Goal: Information Seeking & Learning: Learn about a topic

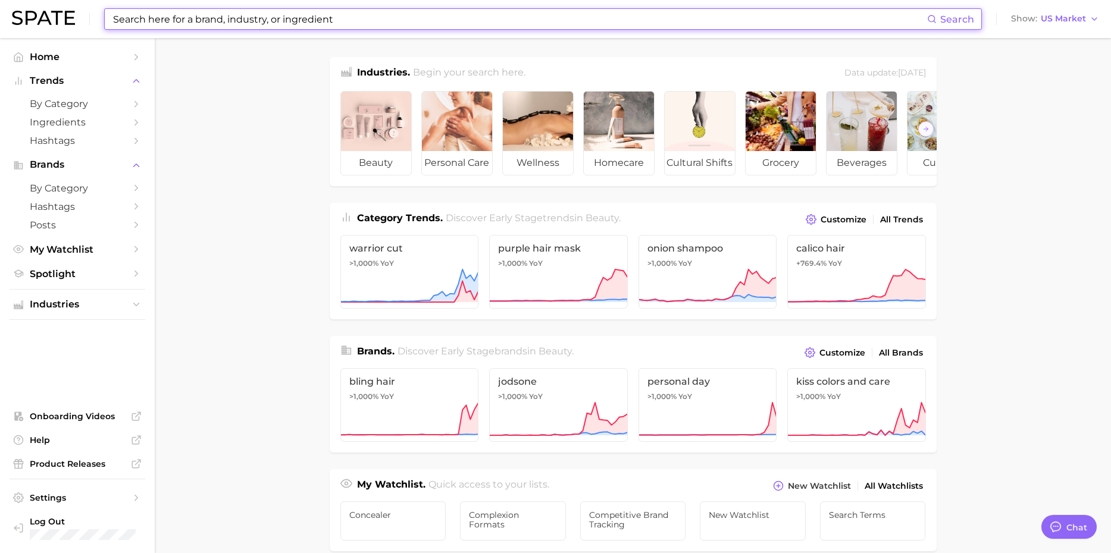
click at [254, 14] on input at bounding box center [519, 19] width 815 height 20
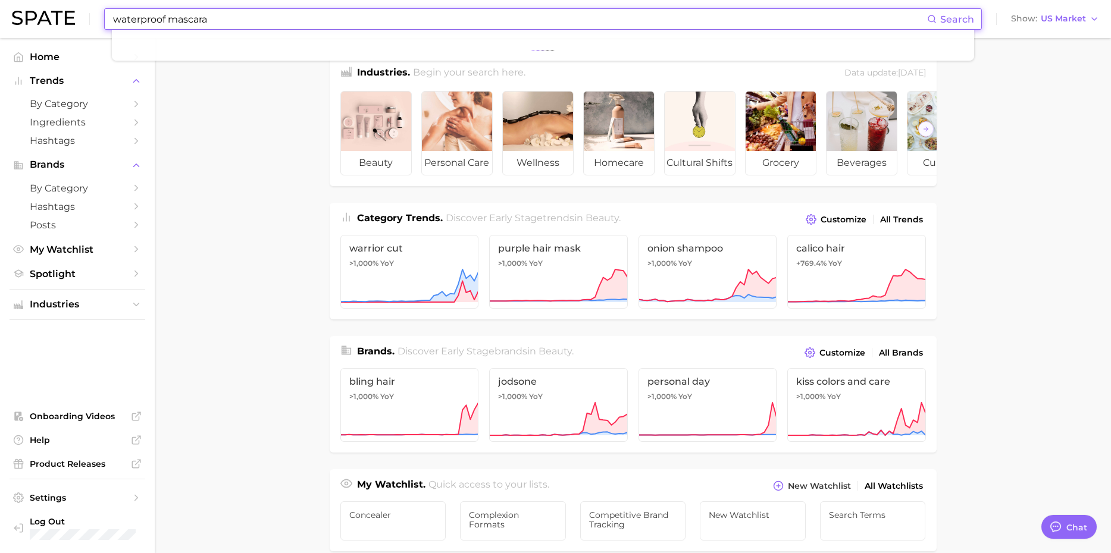
type input "waterproof mascara"
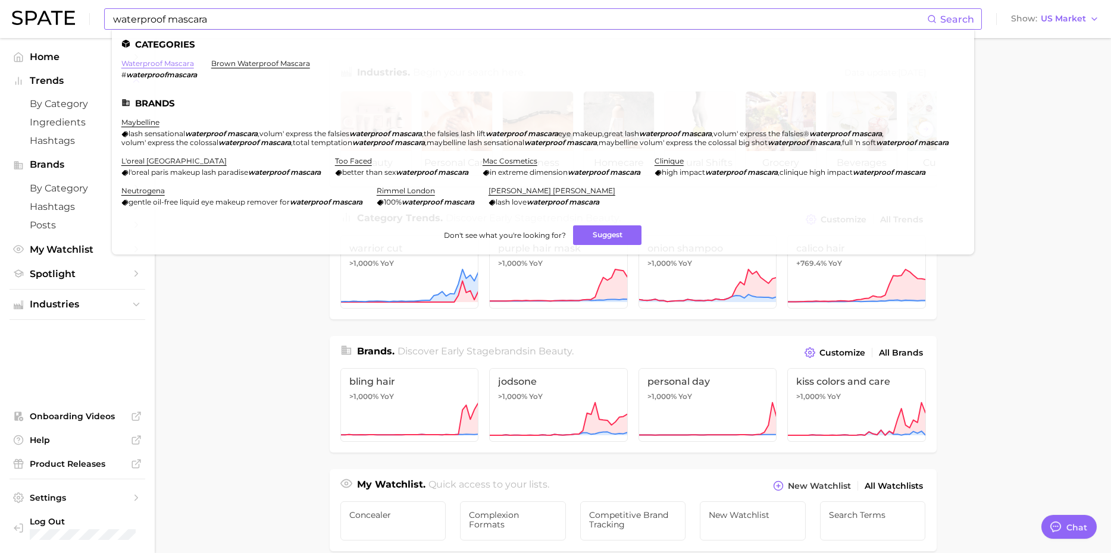
click at [168, 63] on link "waterproof mascara" at bounding box center [157, 63] width 73 height 9
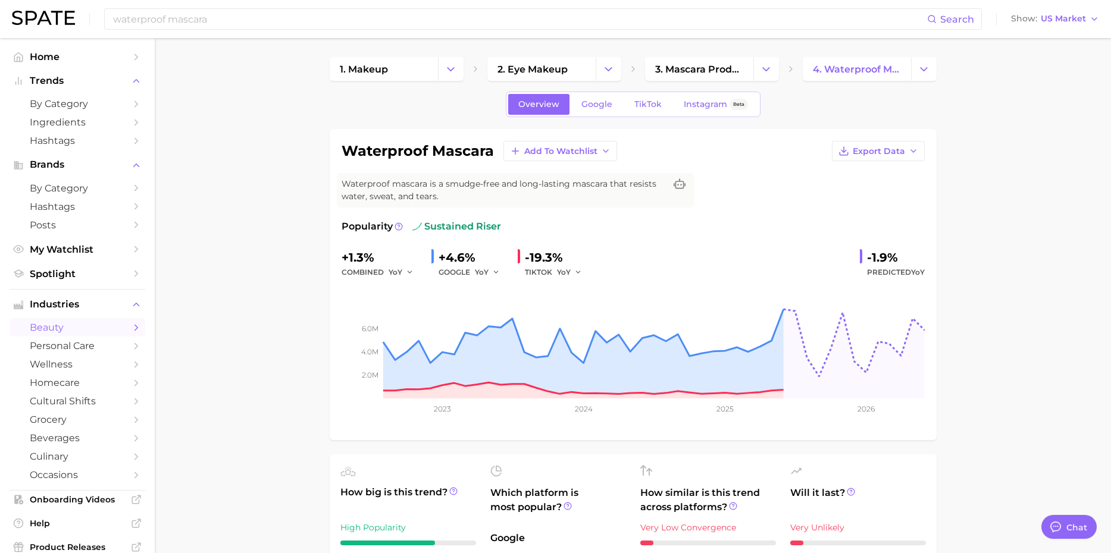
type textarea "x"
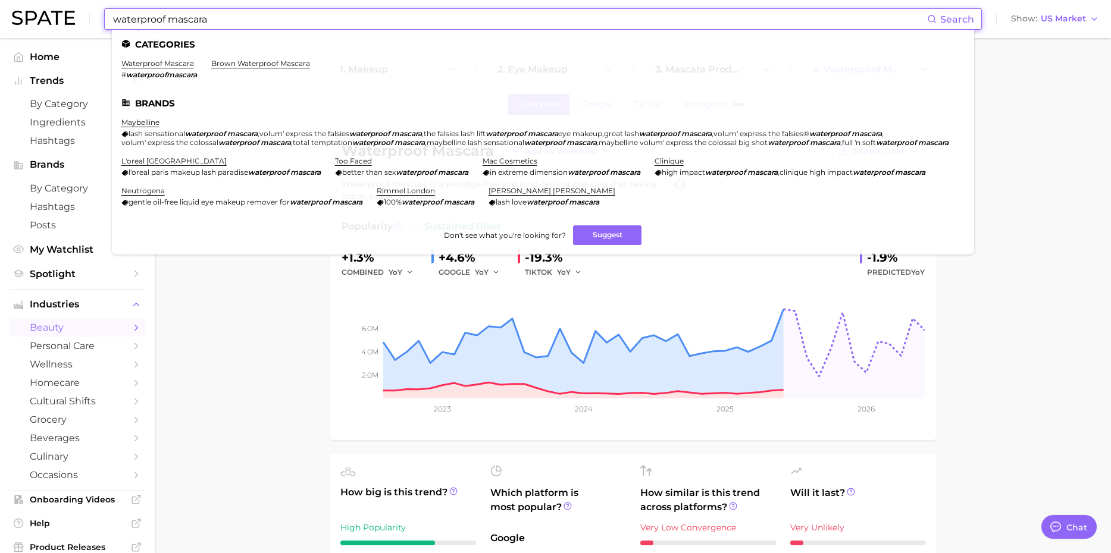
click at [232, 14] on input "waterproof mascara" at bounding box center [519, 19] width 815 height 20
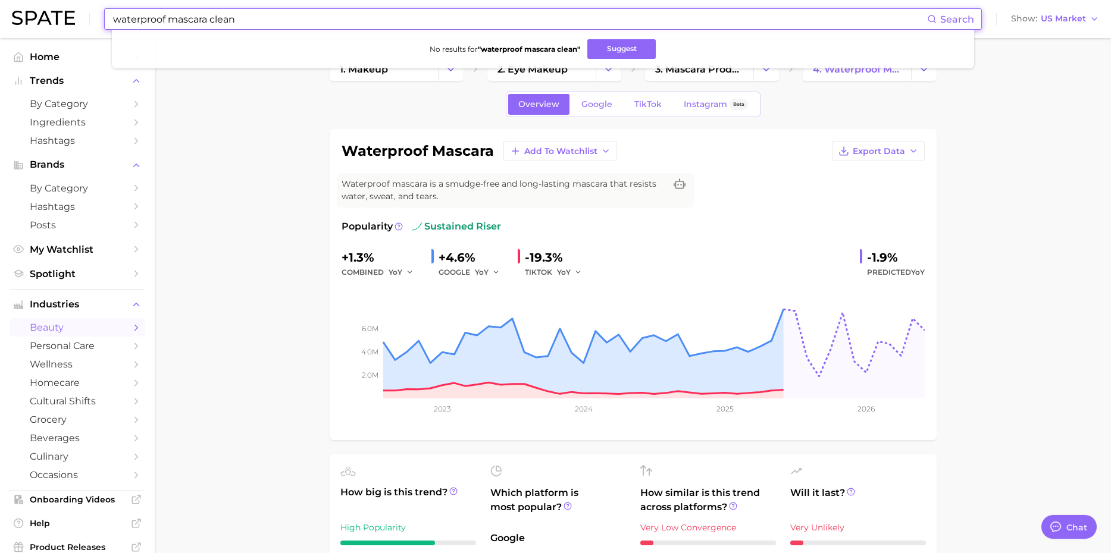
drag, startPoint x: 254, startPoint y: 14, endPoint x: 209, endPoint y: 20, distance: 44.4
click at [209, 20] on input "waterproof mascara clean" at bounding box center [519, 19] width 815 height 20
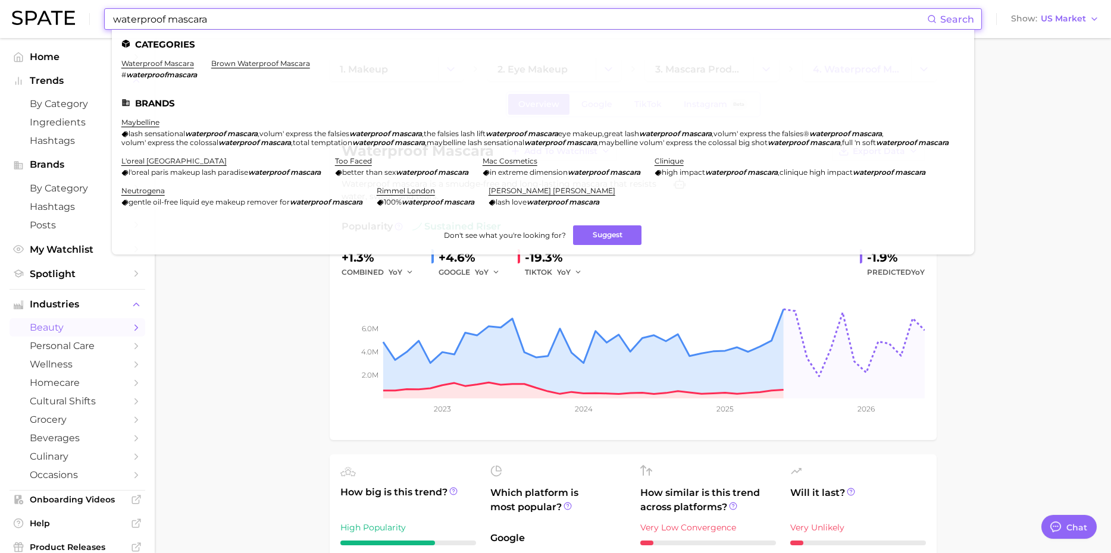
click at [117, 21] on input "waterproof mascara" at bounding box center [519, 19] width 815 height 20
drag, startPoint x: 217, startPoint y: 19, endPoint x: 77, endPoint y: 20, distance: 139.3
click at [77, 20] on div "waterproof mascara Search Categories waterproof mascara # waterproofmascara bro…" at bounding box center [555, 19] width 1087 height 38
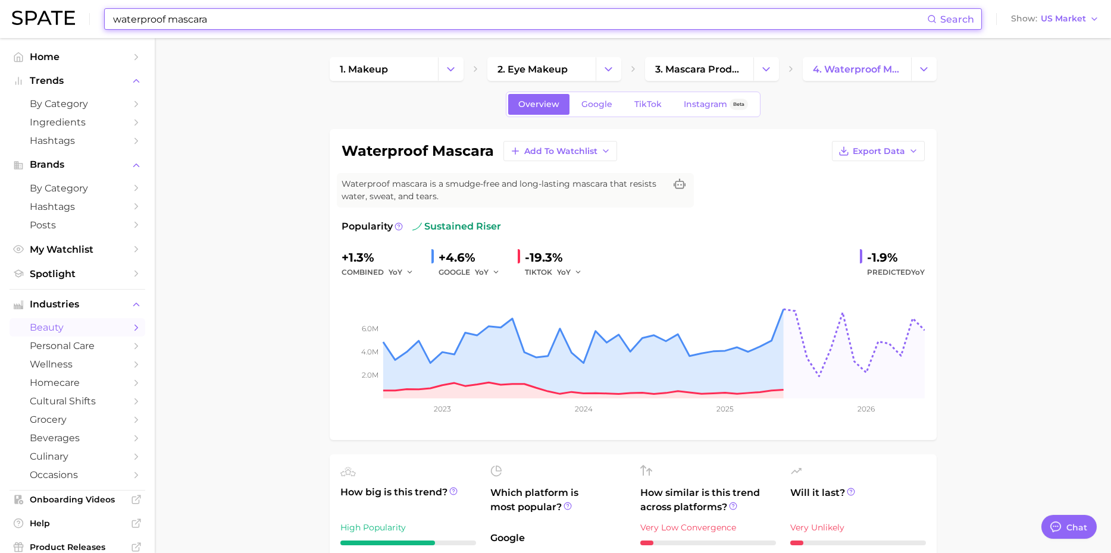
type input "waterproof mascara"
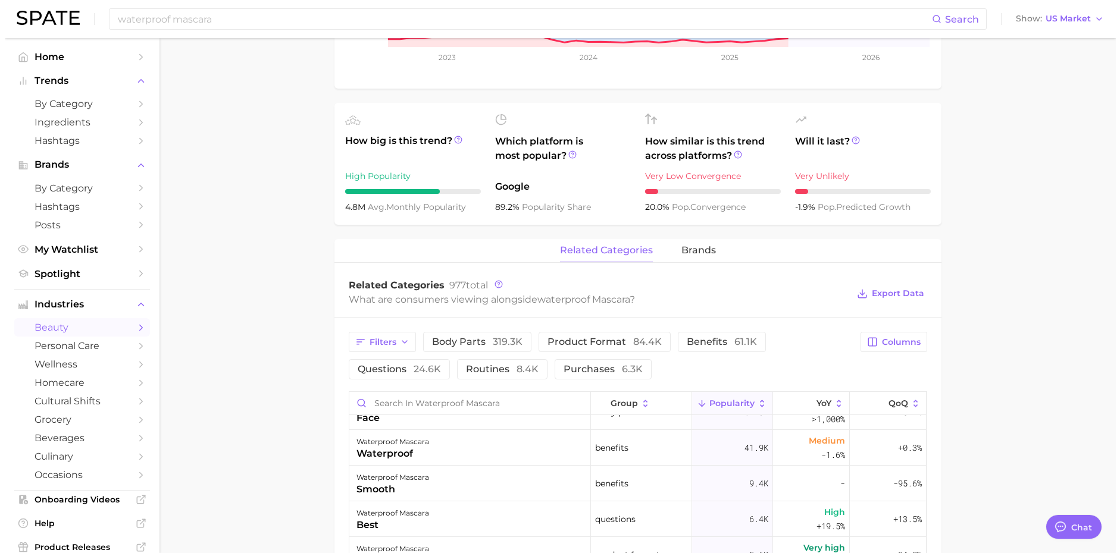
scroll to position [488, 0]
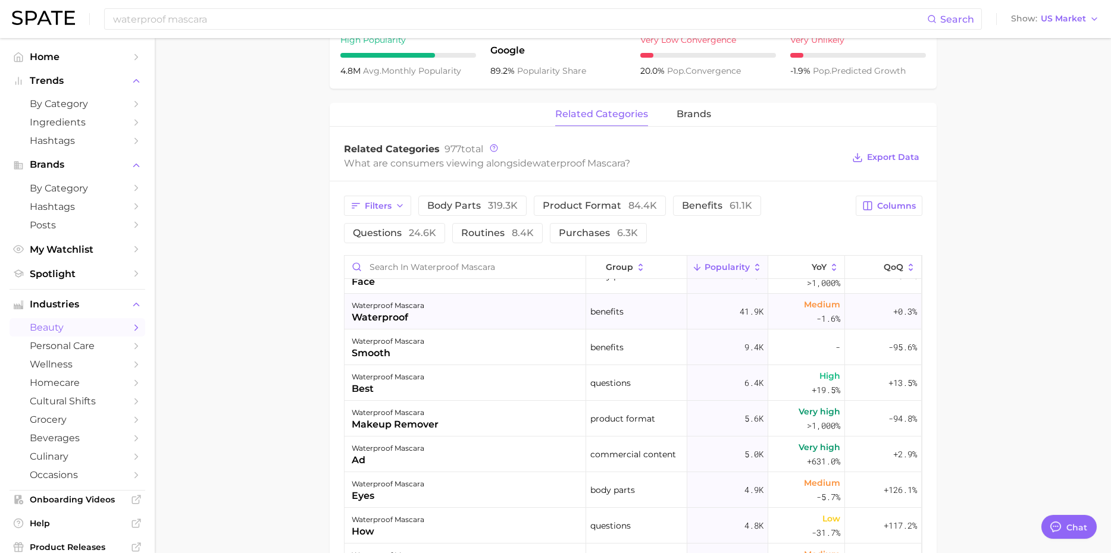
click at [466, 315] on div "waterproof mascara waterproof" at bounding box center [466, 312] width 242 height 36
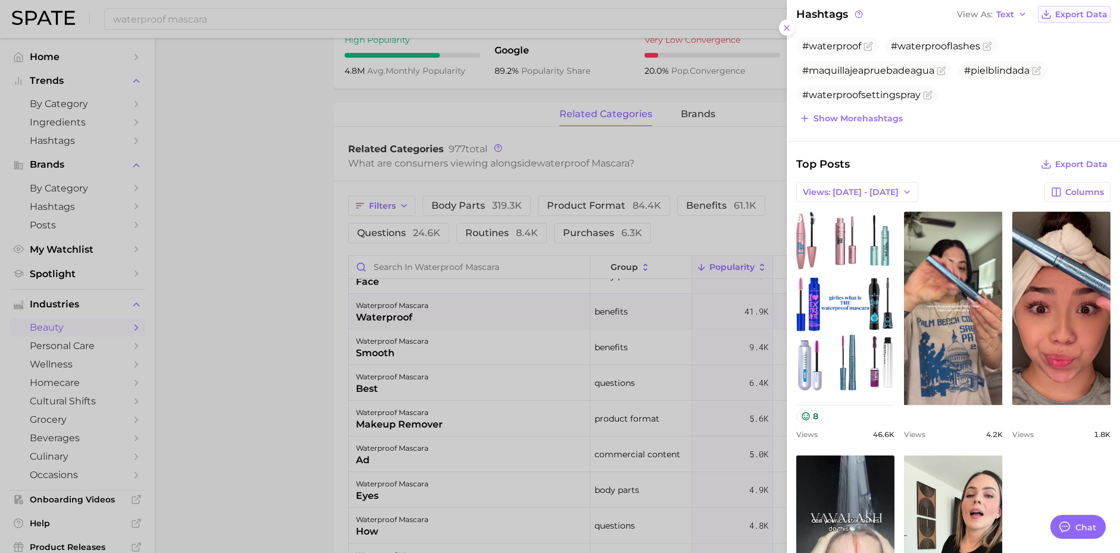
scroll to position [356, 0]
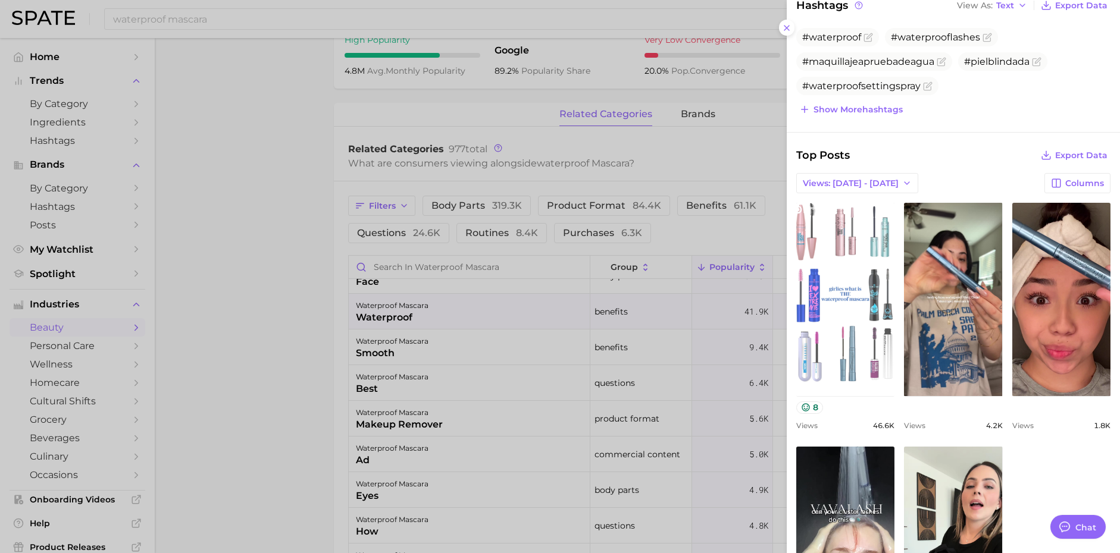
click at [843, 264] on link "view post on TikTok" at bounding box center [845, 299] width 98 height 193
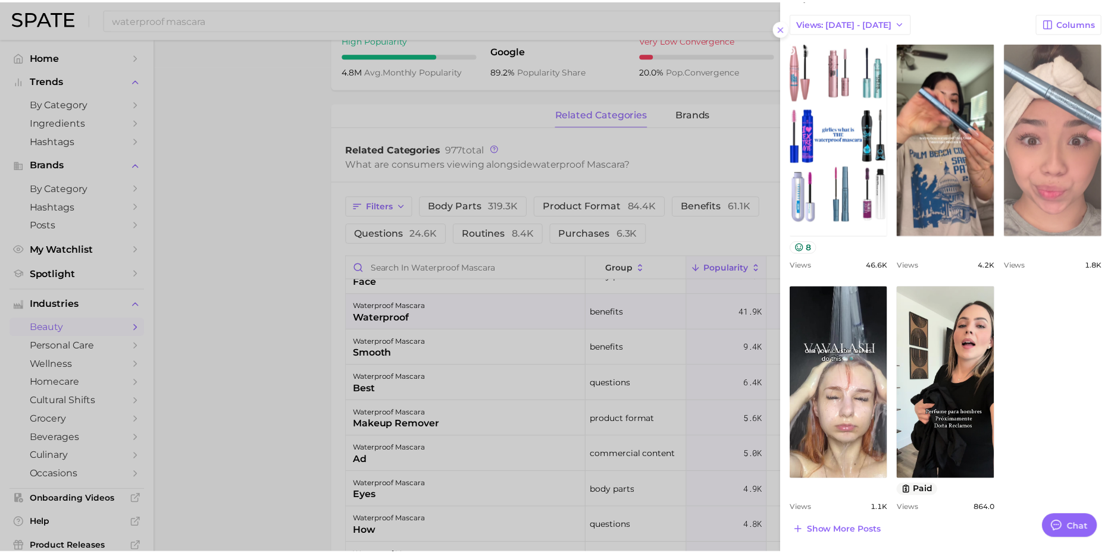
scroll to position [0, 0]
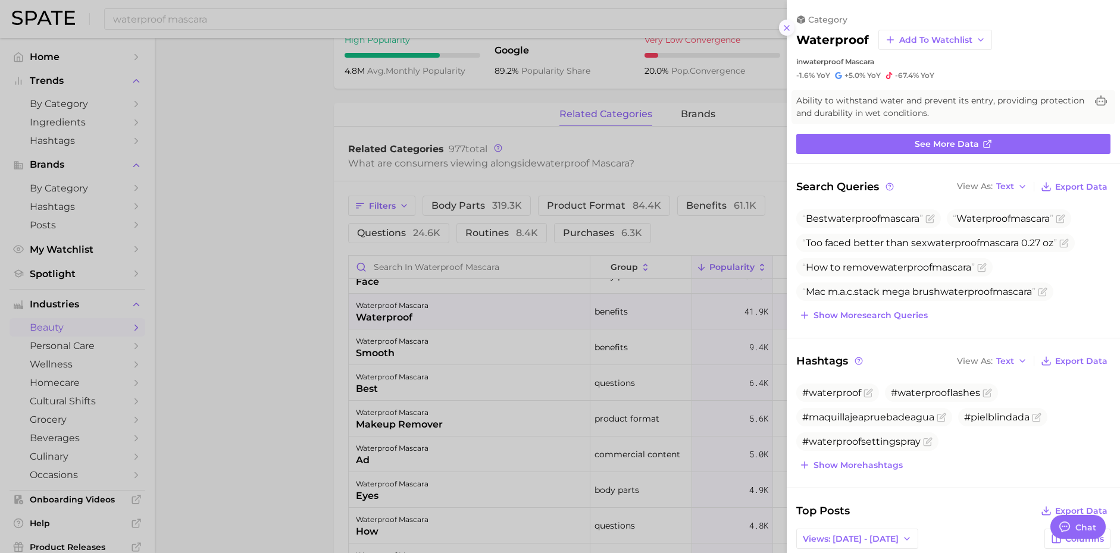
click at [787, 30] on icon at bounding box center [787, 28] width 10 height 10
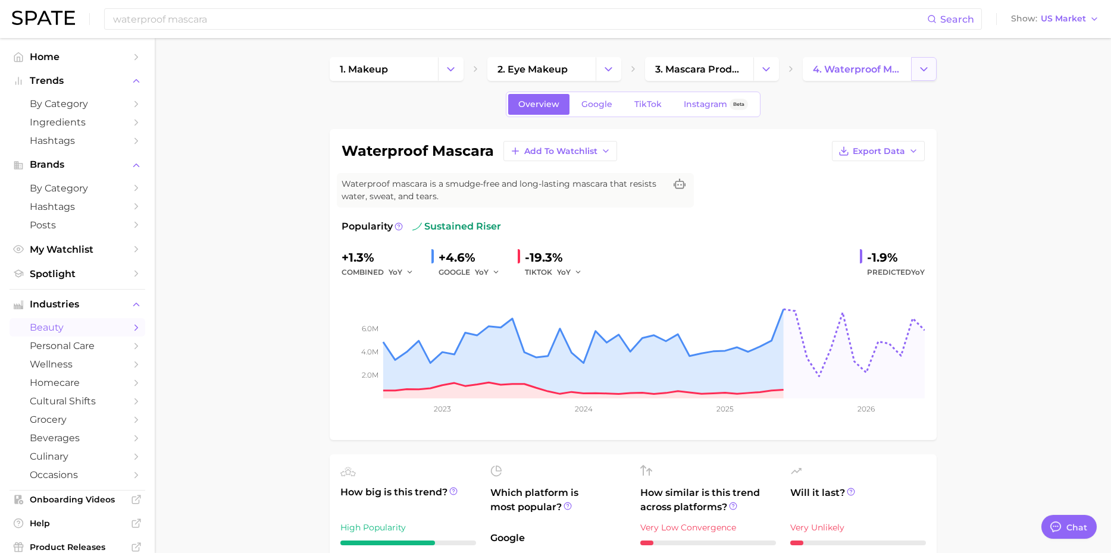
click at [928, 67] on icon "Change Category" at bounding box center [924, 69] width 12 height 12
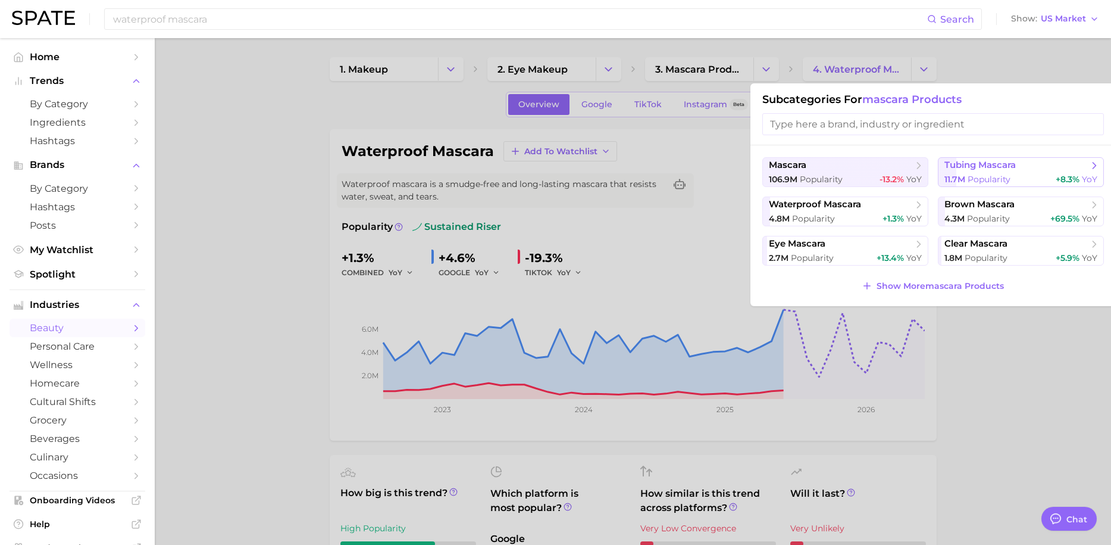
click at [1000, 169] on span "tubing mascara" at bounding box center [979, 164] width 71 height 11
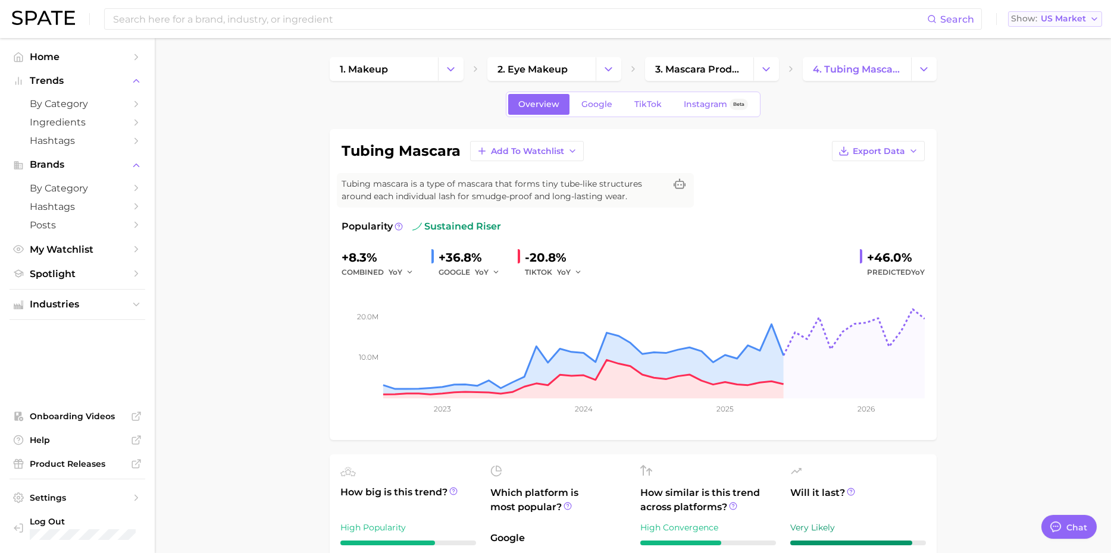
click at [1047, 15] on span "US Market" at bounding box center [1063, 18] width 45 height 7
click at [700, 297] on rect at bounding box center [633, 339] width 583 height 119
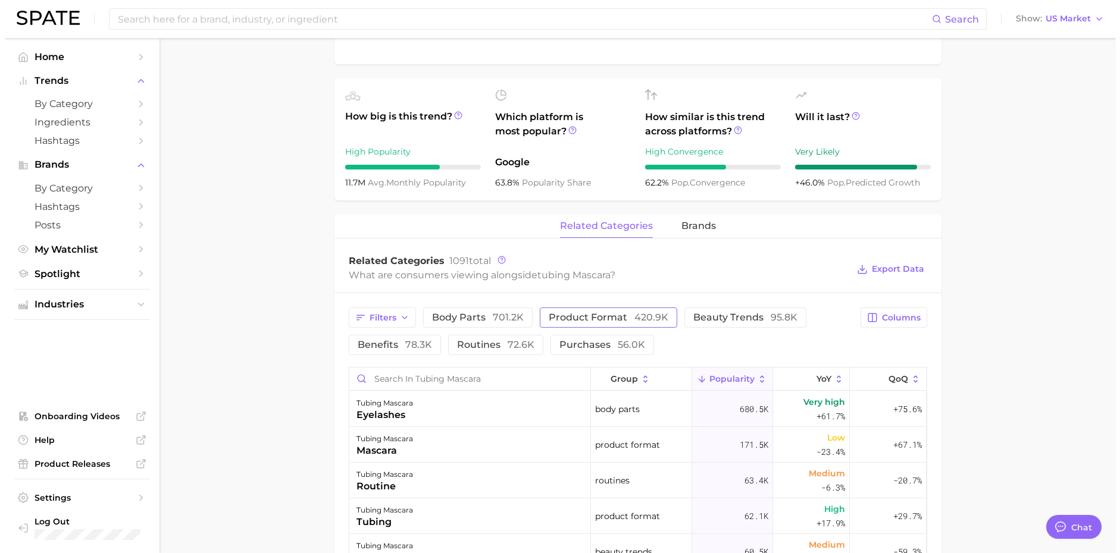
scroll to position [636, 0]
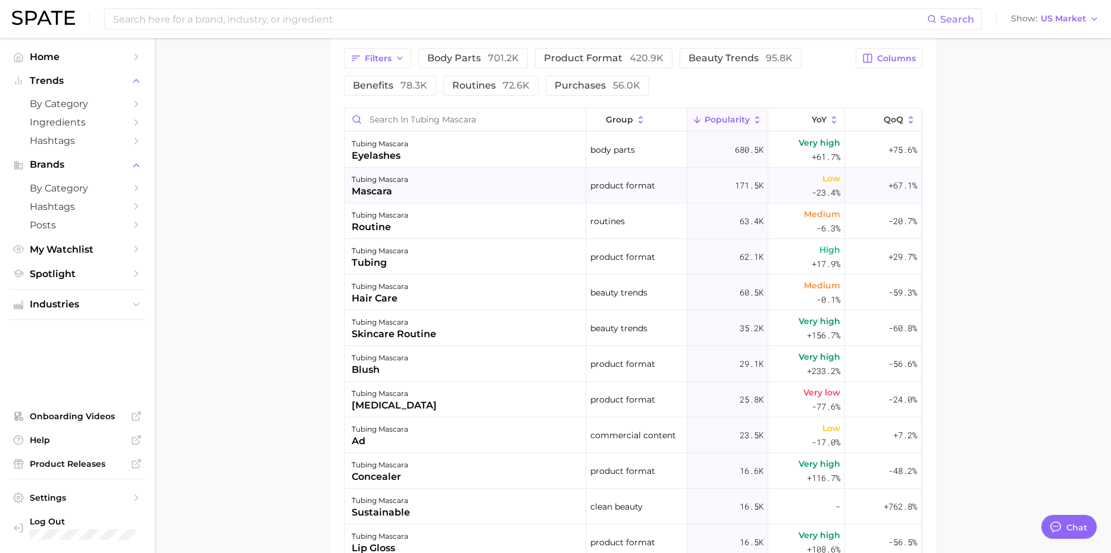
click at [406, 182] on div "tubing mascara" at bounding box center [380, 180] width 57 height 14
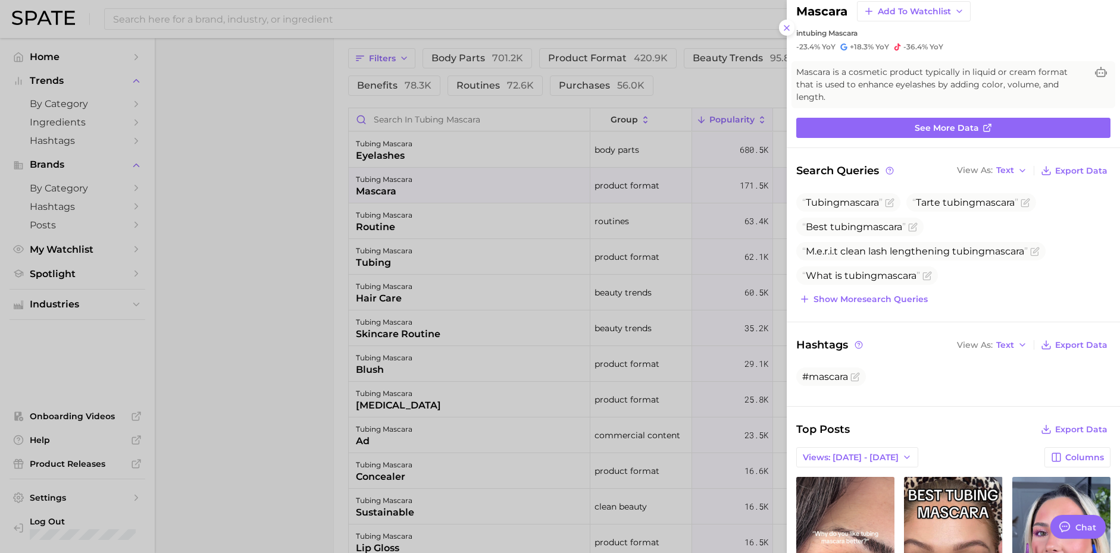
scroll to position [79, 0]
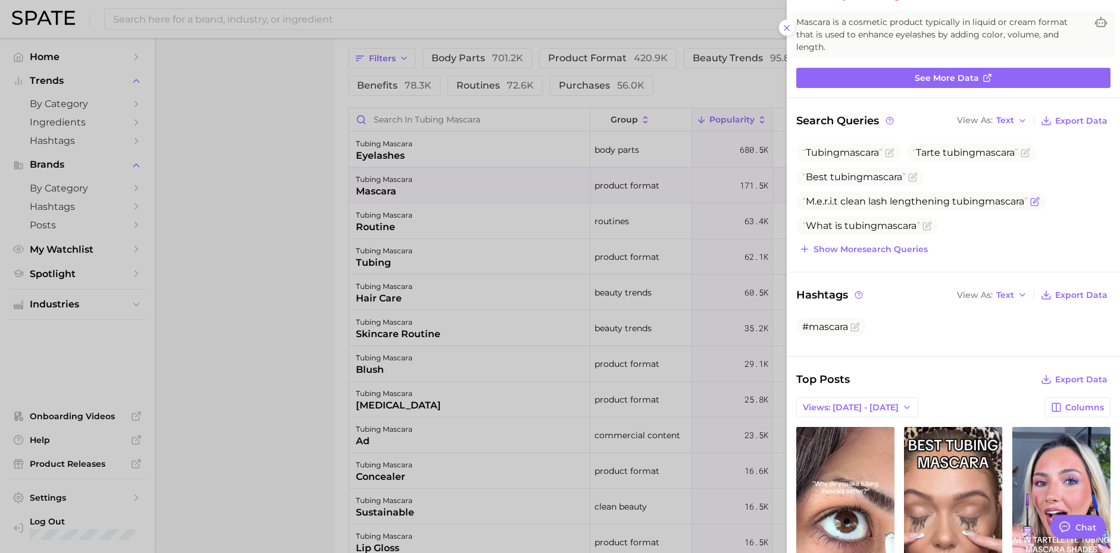
click at [1036, 202] on icon "Flag as miscategorized or irrelevant" at bounding box center [1035, 202] width 10 height 10
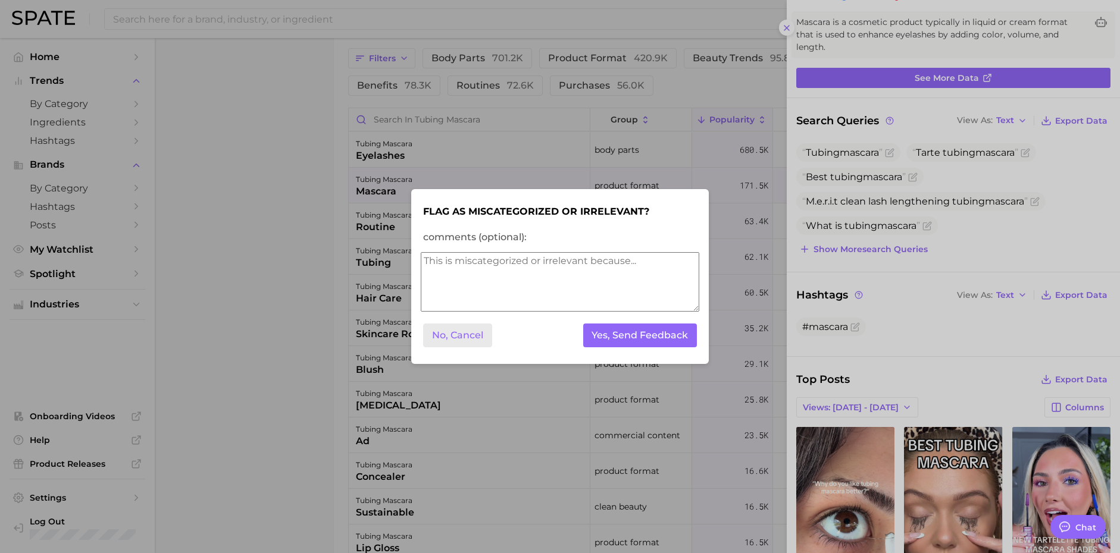
click at [452, 336] on button "No, Cancel" at bounding box center [457, 336] width 69 height 24
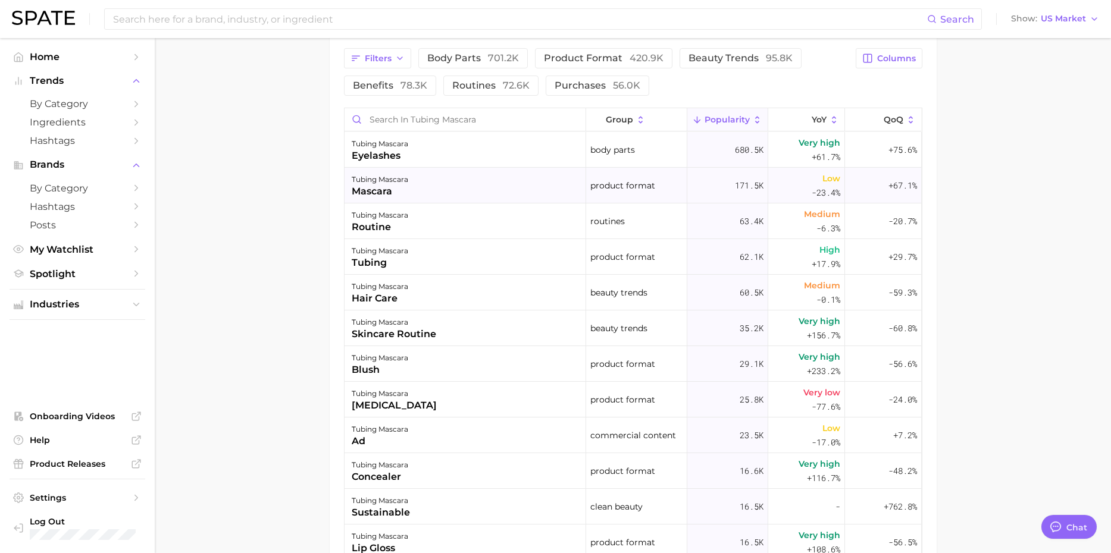
click at [409, 185] on div "tubing mascara mascara" at bounding box center [466, 186] width 242 height 36
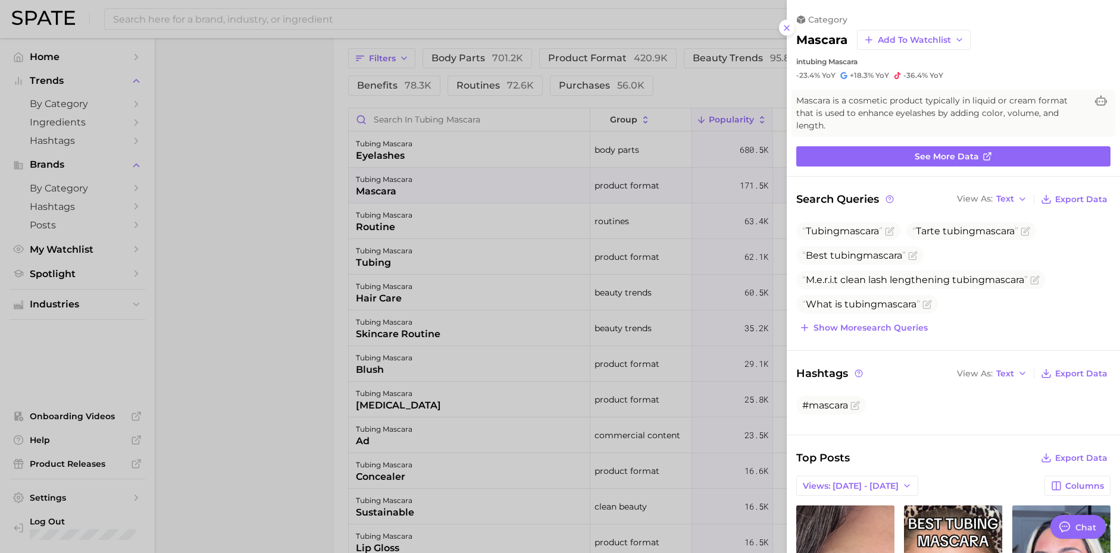
scroll to position [0, 0]
click at [834, 279] on span "M.e.r.i.t clean lash lengthening tubing mascara" at bounding box center [915, 279] width 226 height 11
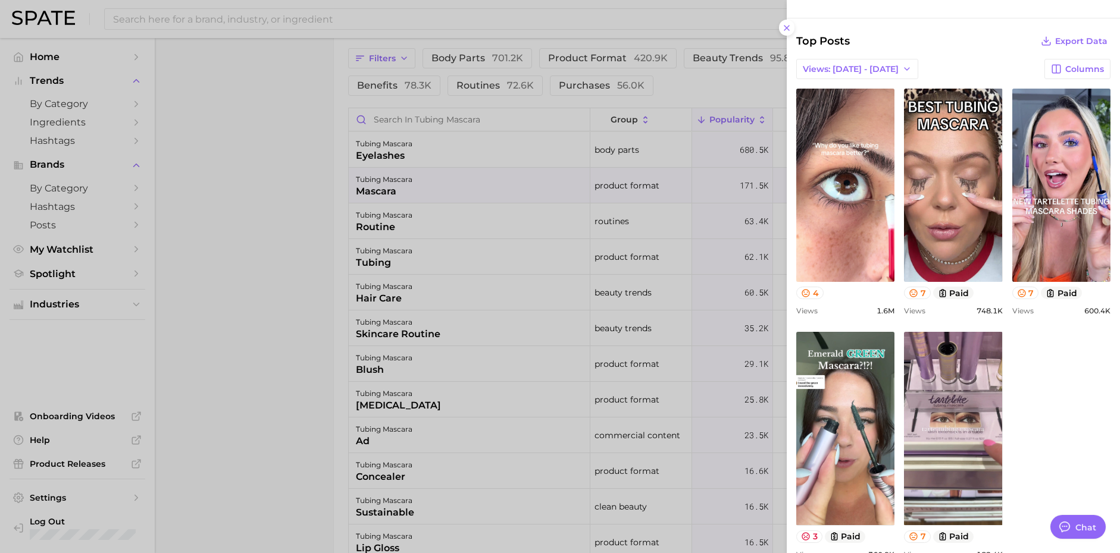
scroll to position [464, 0]
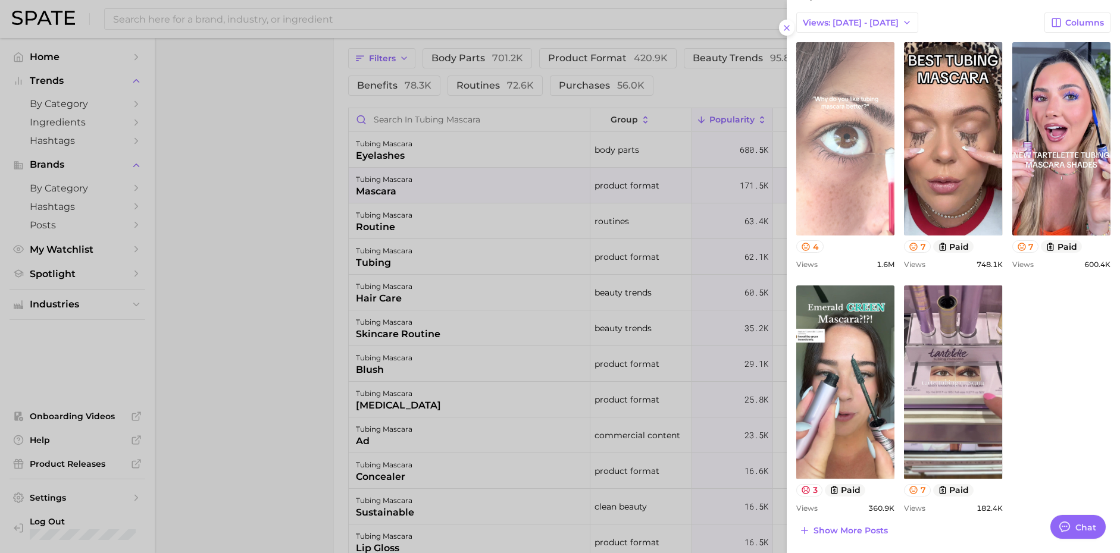
click at [861, 185] on link "view post on TikTok" at bounding box center [845, 138] width 98 height 193
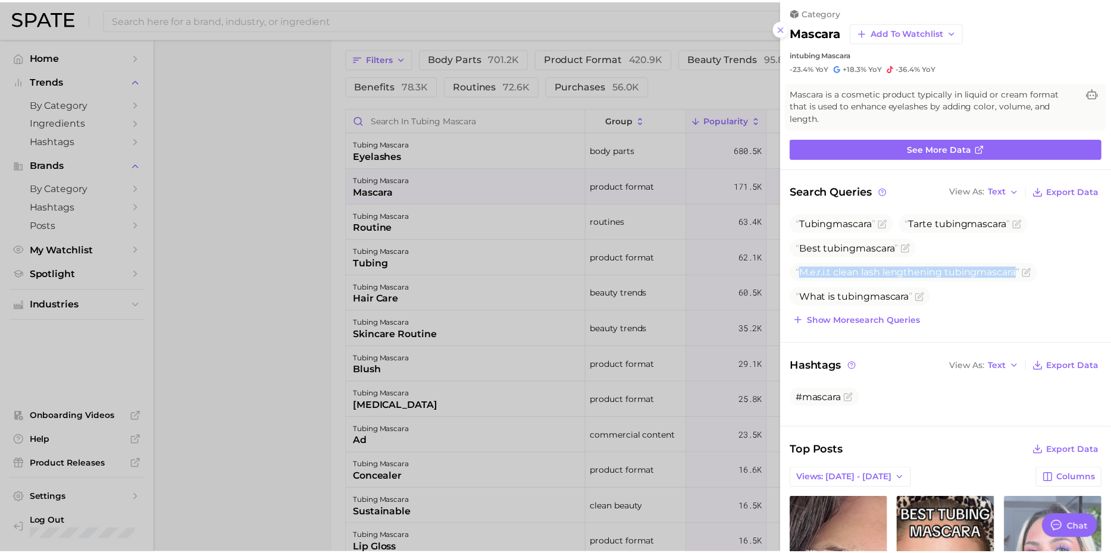
scroll to position [0, 0]
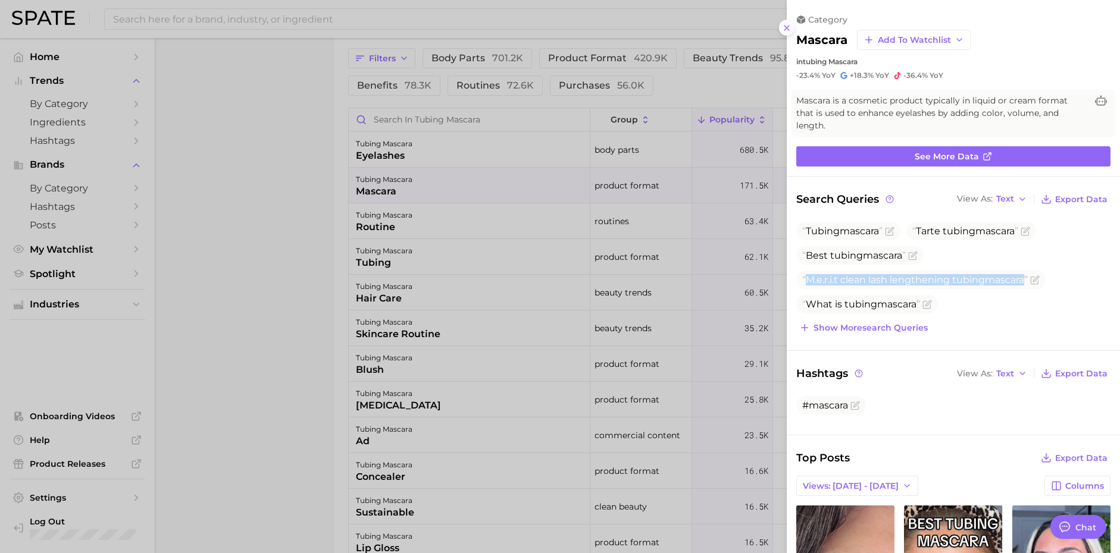
click at [787, 29] on icon at bounding box center [787, 28] width 10 height 10
